Goal: Complete application form

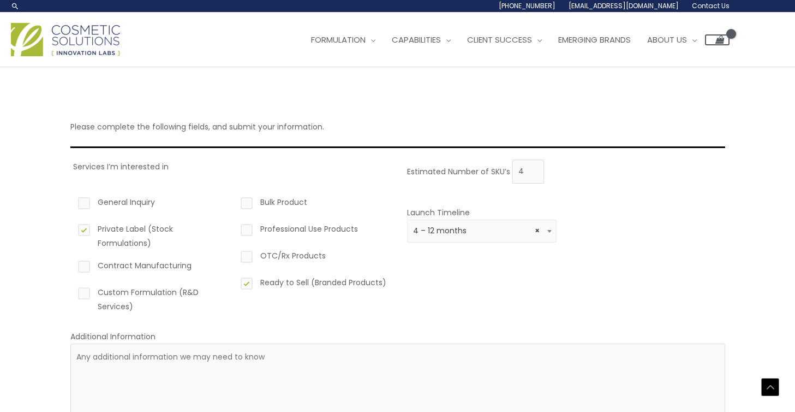
select select "3"
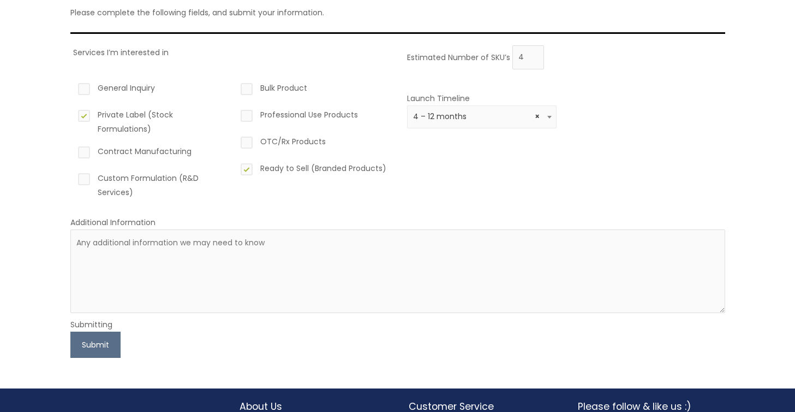
scroll to position [121, 0]
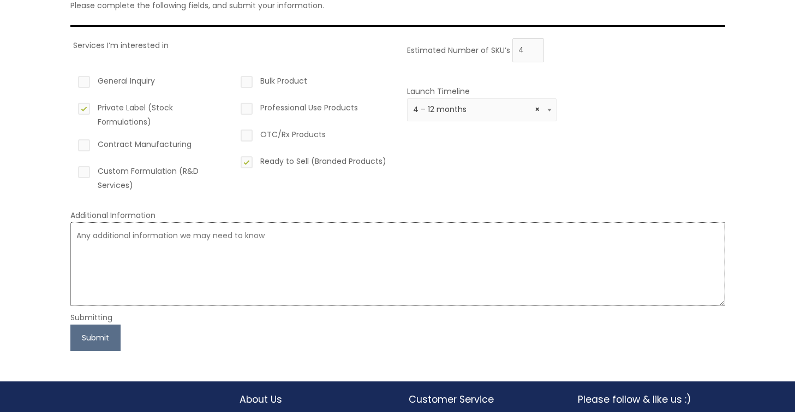
click at [79, 236] on textarea at bounding box center [397, 264] width 655 height 84
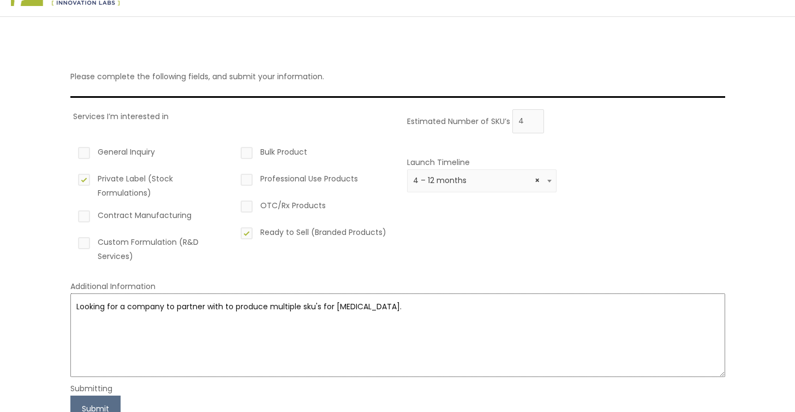
scroll to position [0, 0]
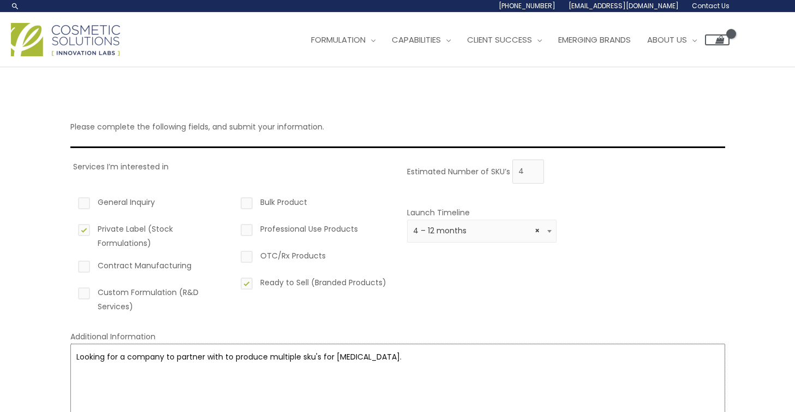
type textarea "Looking for a company to partner with to produce multiple sku's for [MEDICAL_DA…"
click at [84, 291] on label "Custom Formulation (R&D Services)" at bounding box center [151, 299] width 150 height 28
click at [72, 291] on input "Custom Formulation (R&D Services)" at bounding box center [68, 288] width 7 height 7
checkbox input "true"
click at [86, 229] on label "Private Label (Stock Formulations)" at bounding box center [151, 236] width 150 height 28
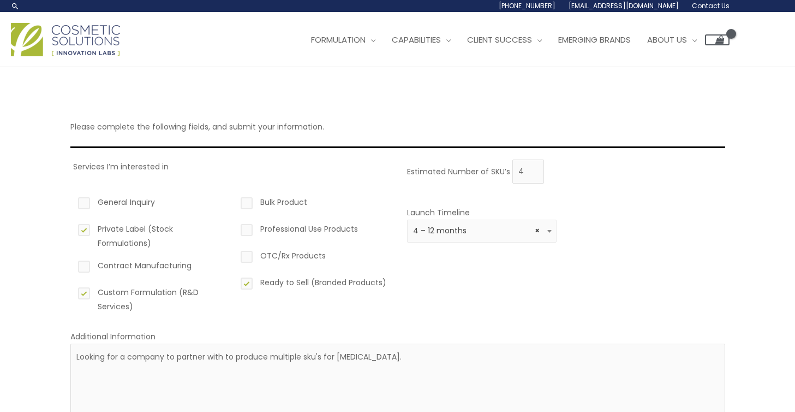
click at [72, 229] on input "Private Label (Stock Formulations)" at bounding box center [68, 225] width 7 height 7
checkbox input "false"
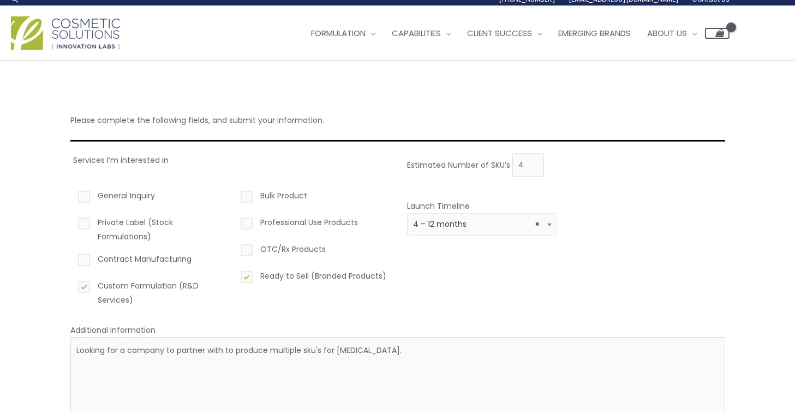
scroll to position [12, 0]
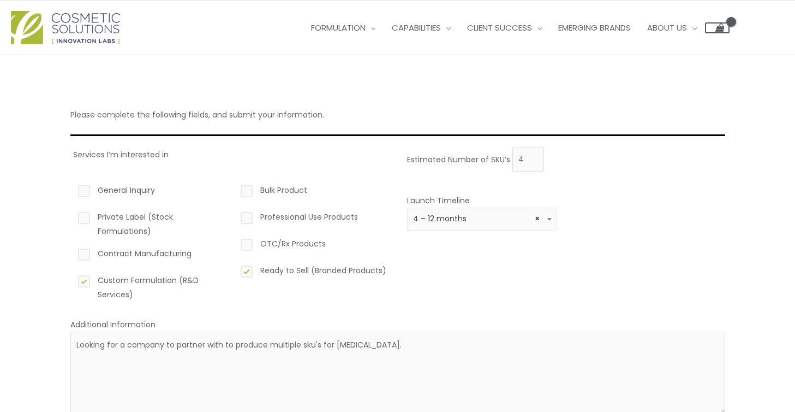
click at [248, 270] on label "Ready to Sell (Branded Products)" at bounding box center [313, 272] width 150 height 19
click at [235, 270] on input "Ready to Sell (Branded Products)" at bounding box center [231, 266] width 7 height 7
checkbox input "false"
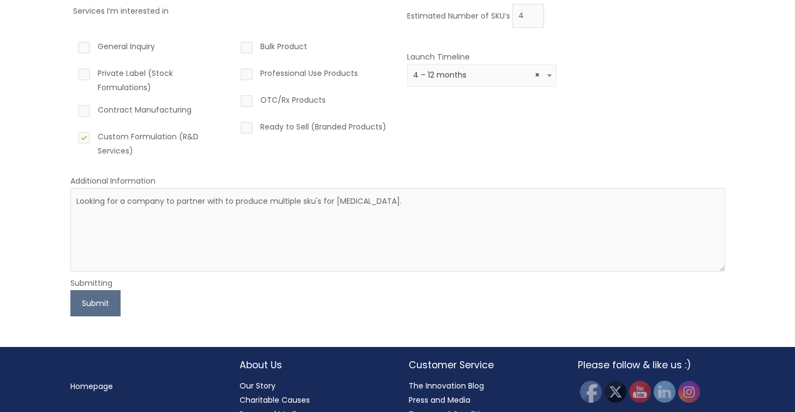
scroll to position [157, 0]
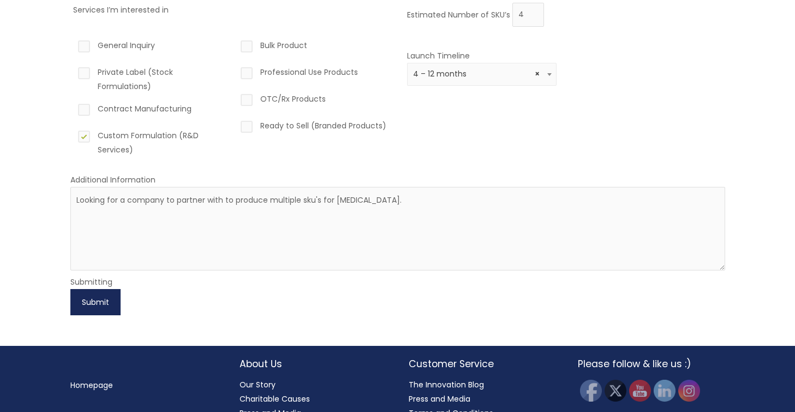
click at [92, 298] on button "Submit" at bounding box center [95, 302] width 50 height 26
